Goal: Entertainment & Leisure: Consume media (video, audio)

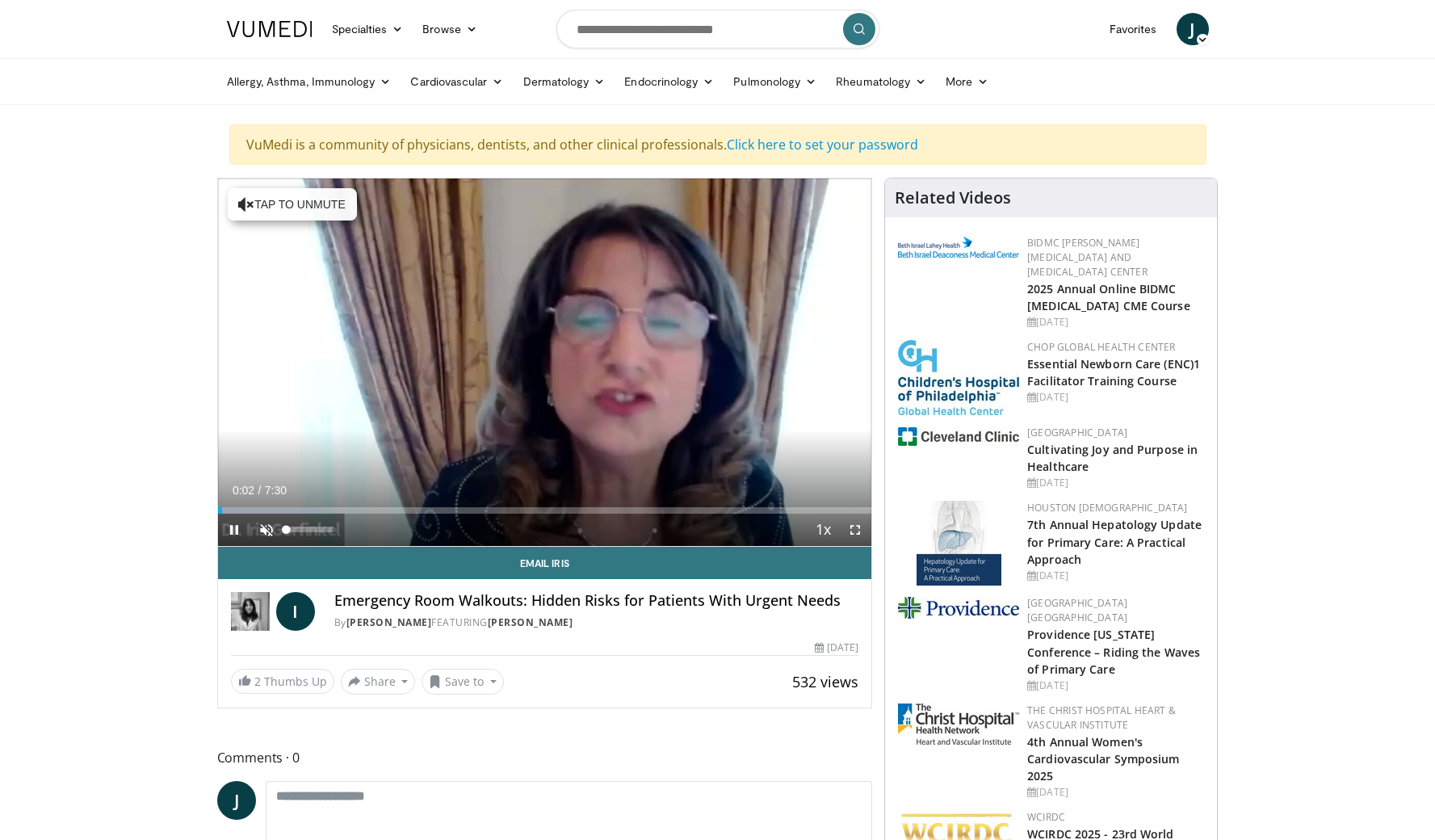
click at [268, 531] on span "Video Player" at bounding box center [266, 530] width 32 height 32
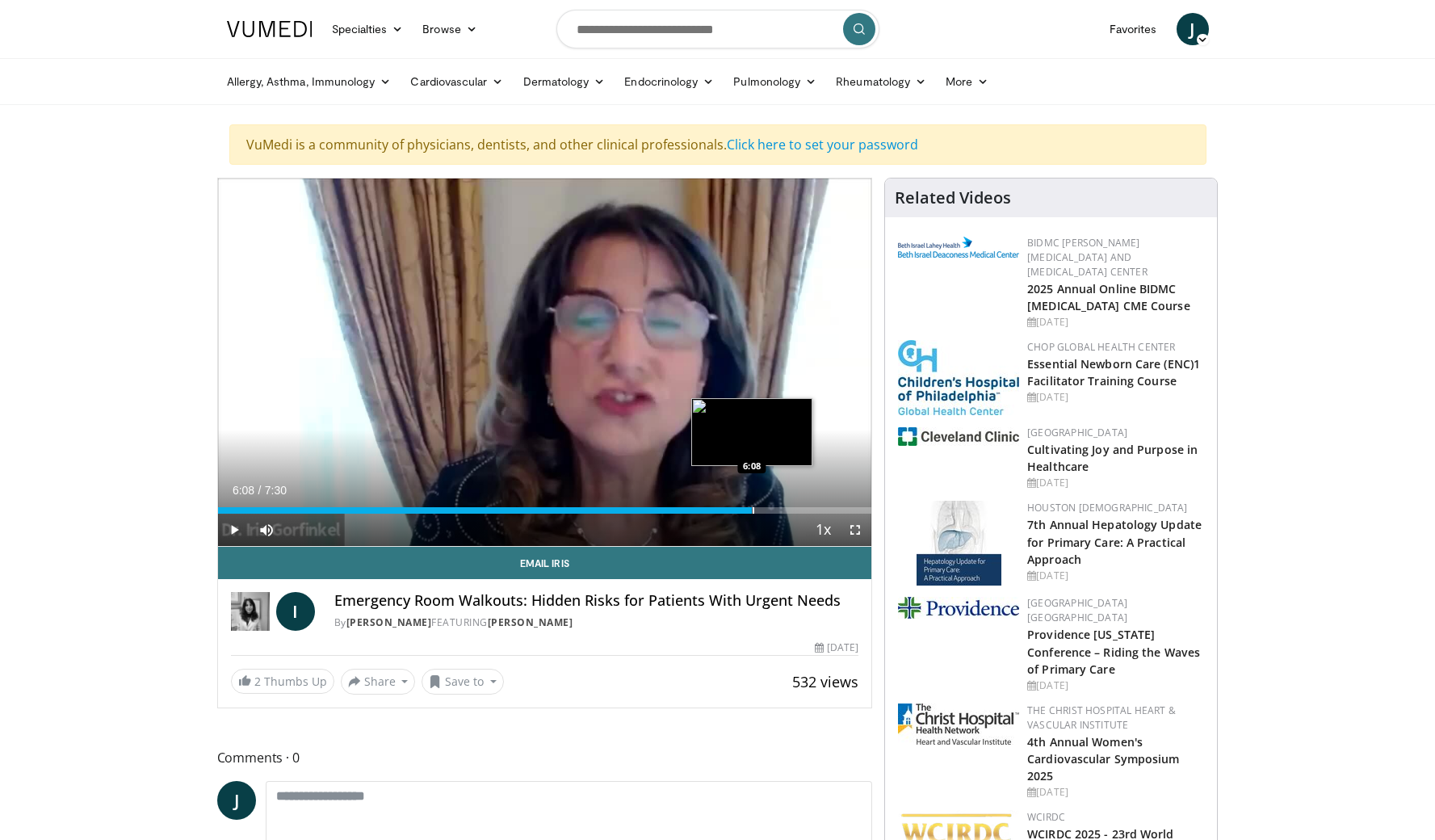
drag, startPoint x: 549, startPoint y: 508, endPoint x: 752, endPoint y: 508, distance: 203.0
click at [753, 508] on div "Progress Bar" at bounding box center [754, 510] width 2 height 6
drag, startPoint x: 780, startPoint y: 508, endPoint x: 837, endPoint y: 508, distance: 57.0
click at [839, 508] on div "Progress Bar" at bounding box center [840, 510] width 2 height 6
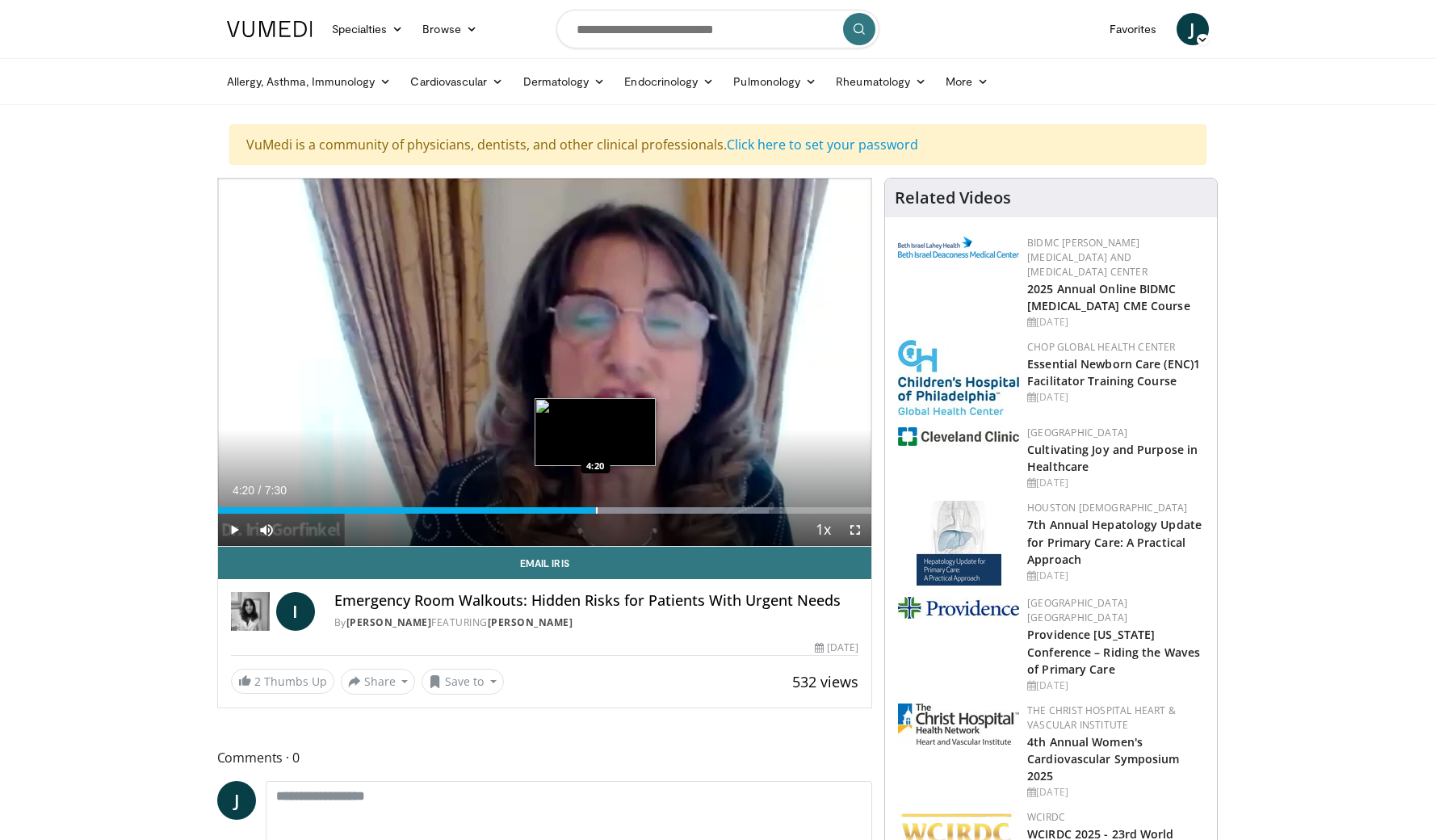
drag, startPoint x: 866, startPoint y: 508, endPoint x: 595, endPoint y: 508, distance: 271.0
click at [596, 508] on div "Progress Bar" at bounding box center [597, 510] width 2 height 6
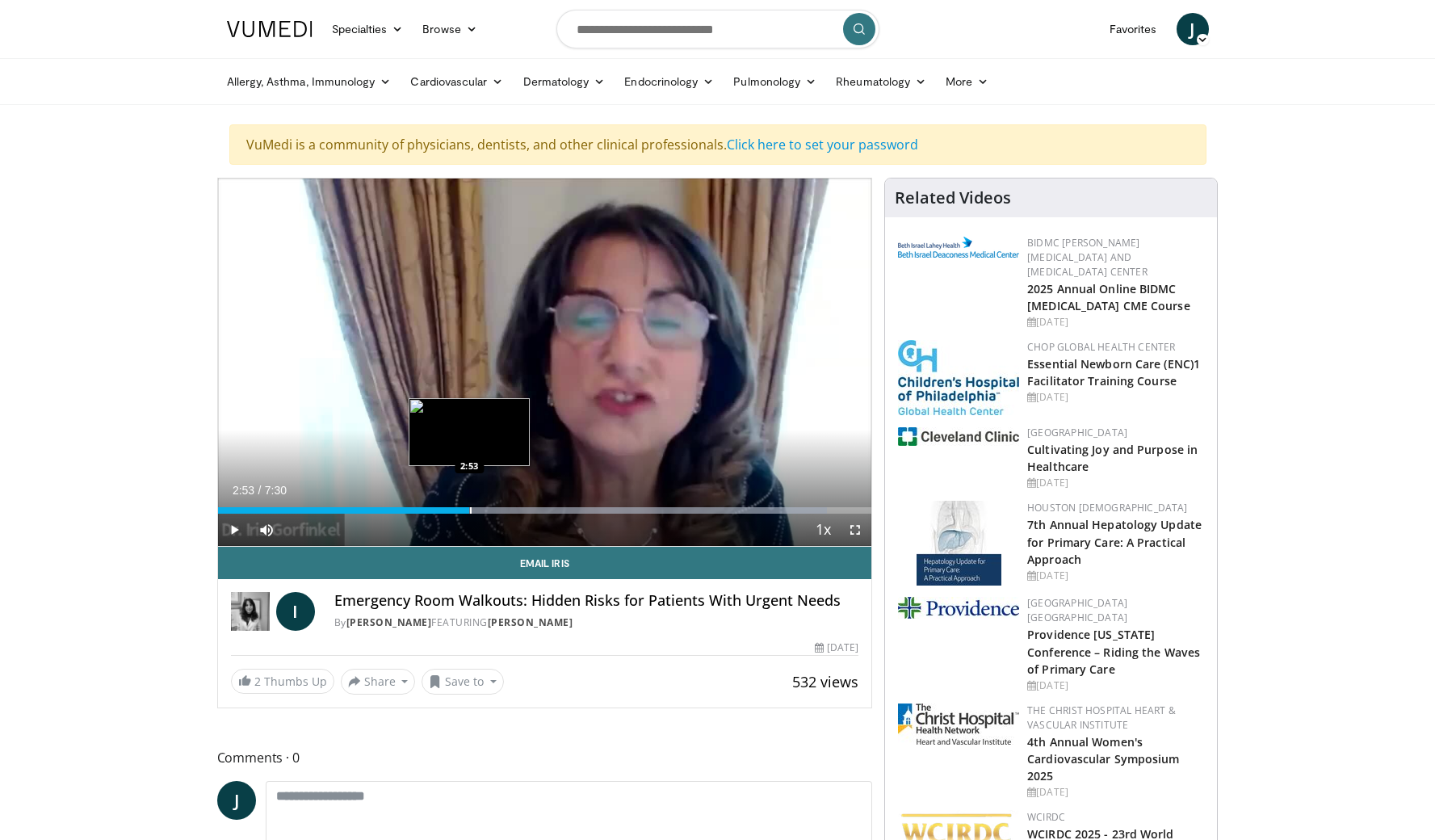
drag, startPoint x: 595, startPoint y: 509, endPoint x: 469, endPoint y: 507, distance: 126.0
click at [470, 508] on div "Progress Bar" at bounding box center [471, 510] width 2 height 6
